Goal: Transaction & Acquisition: Purchase product/service

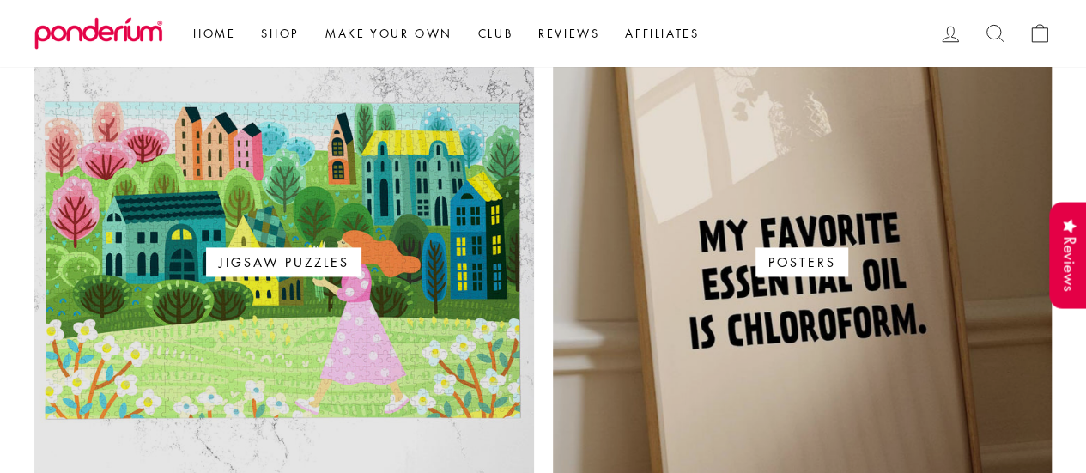
scroll to position [1116, 0]
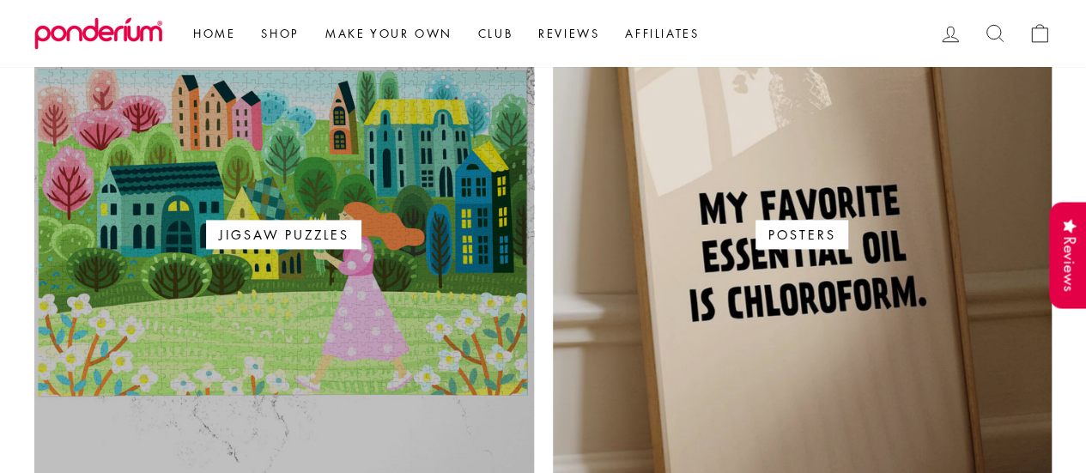
click at [290, 245] on span "Jigsaw Puzzles" at bounding box center [283, 234] width 155 height 29
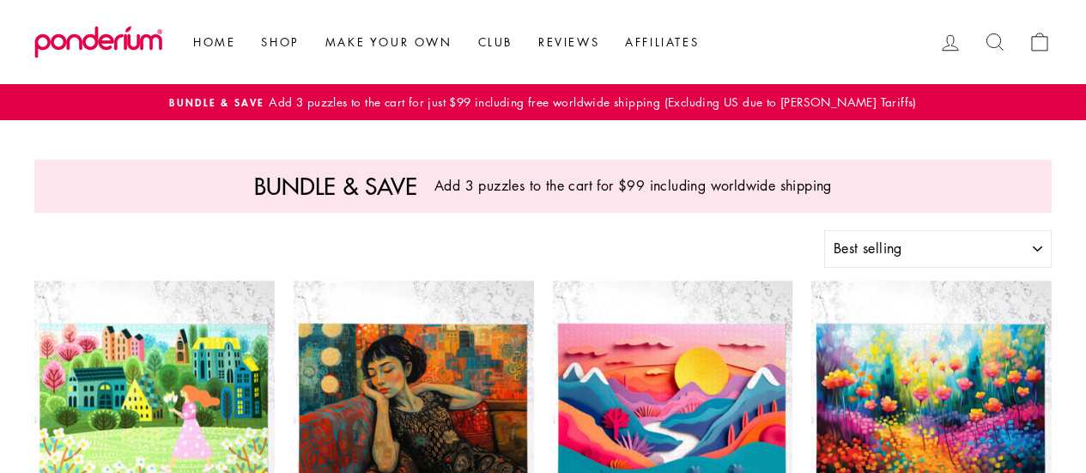
select select "best-selling"
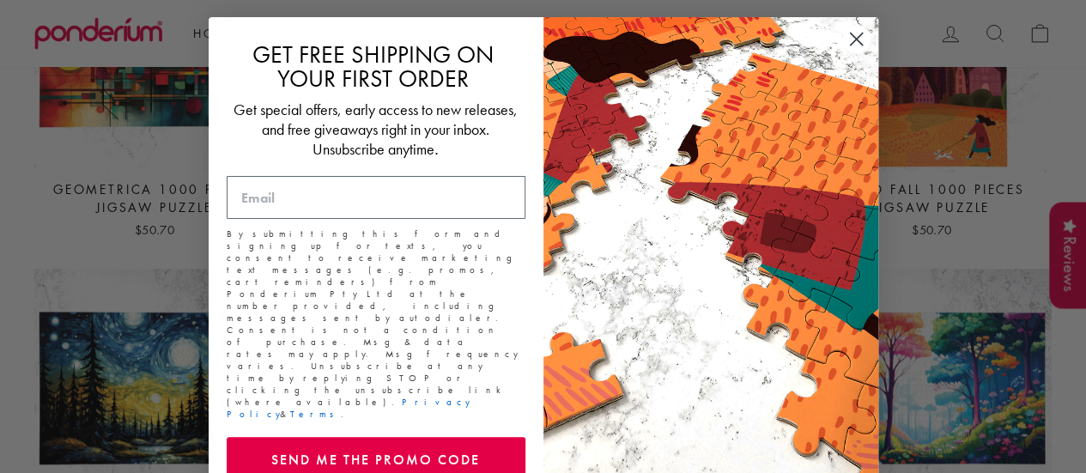
scroll to position [944, 0]
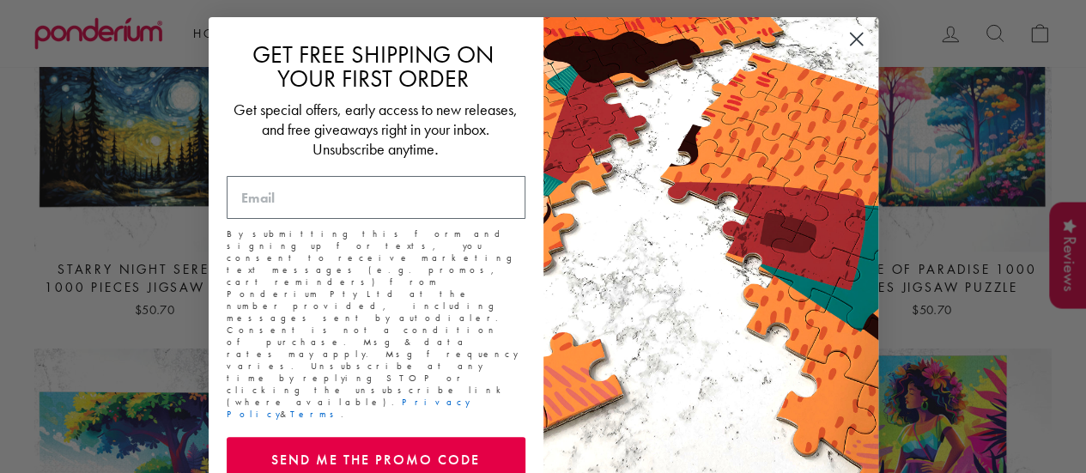
click at [855, 30] on circle "Close dialog" at bounding box center [855, 39] width 28 height 28
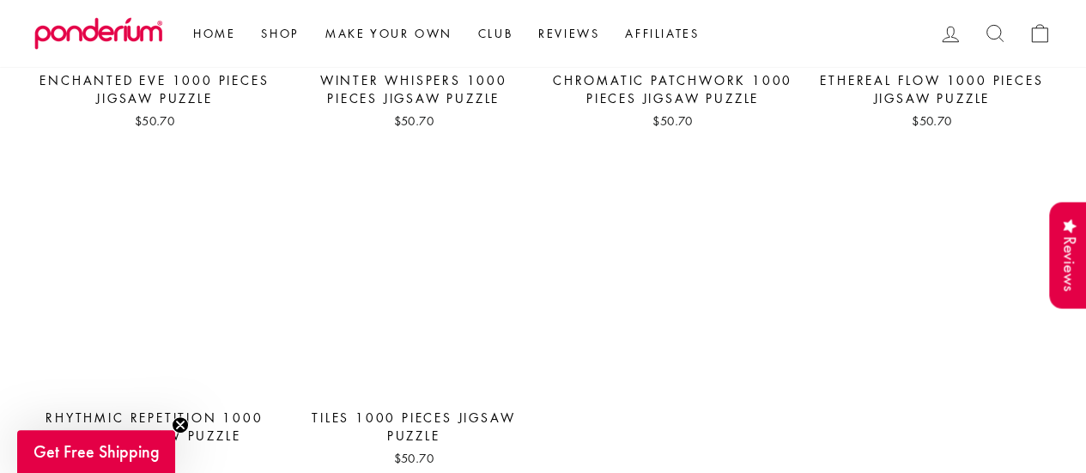
scroll to position [6608, 0]
